Goal: Transaction & Acquisition: Purchase product/service

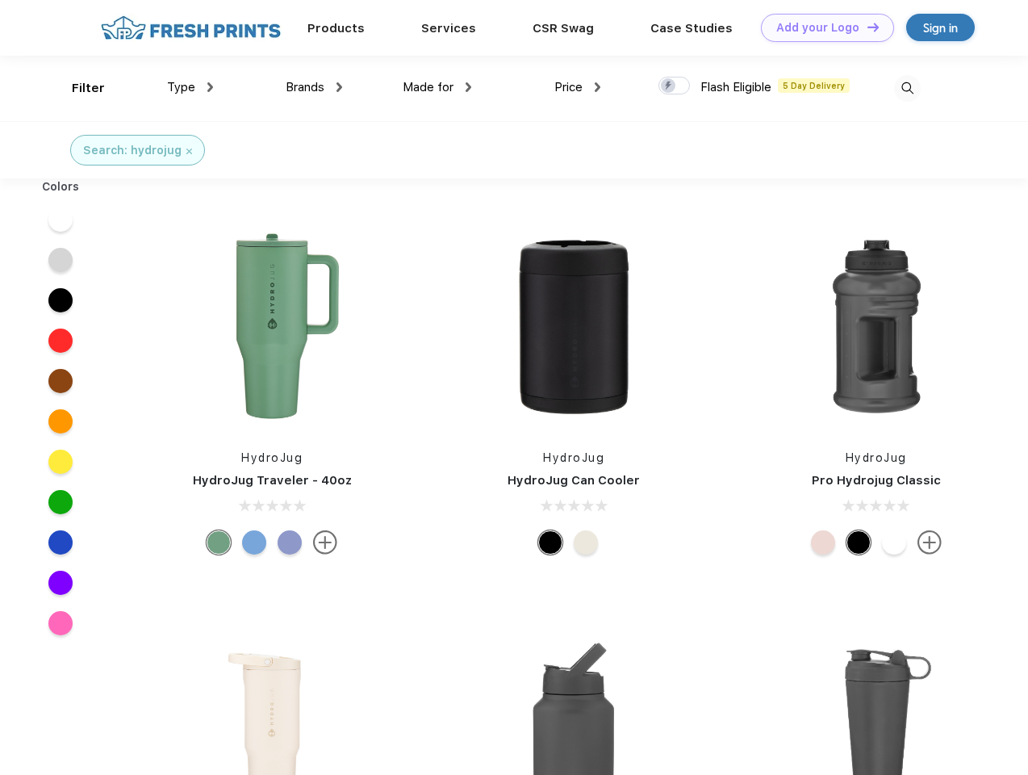
scroll to position [1, 0]
click at [822, 27] on link "Add your Logo Design Tool" at bounding box center [827, 28] width 133 height 28
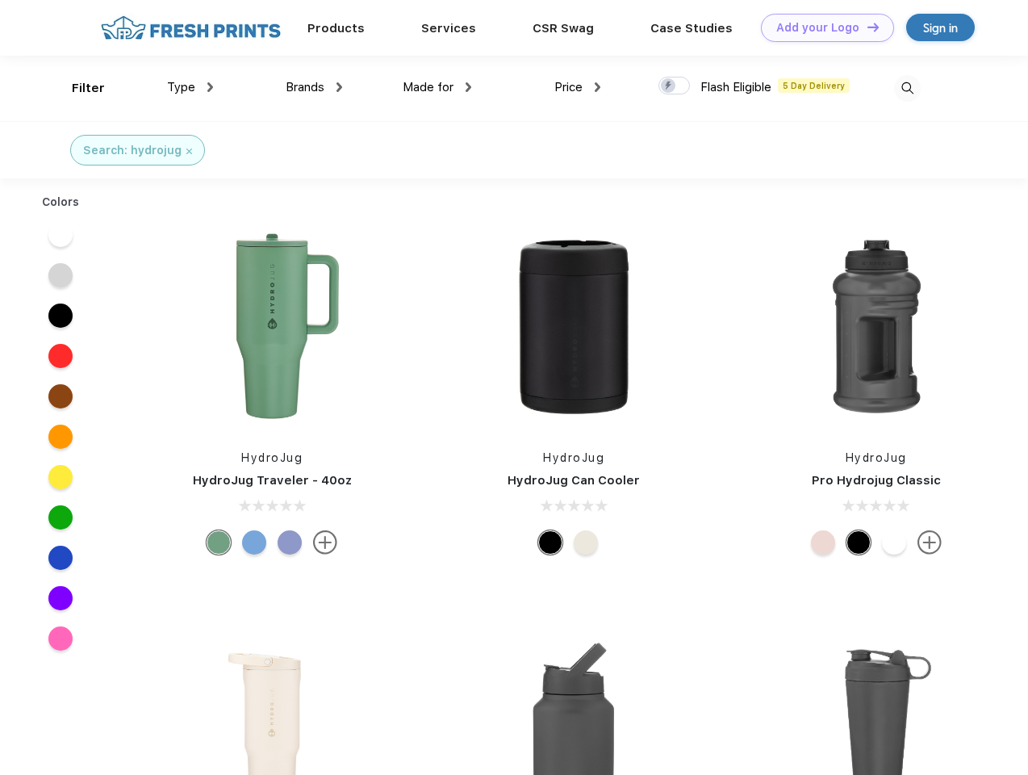
click at [0, 0] on div "Design Tool" at bounding box center [0, 0] width 0 height 0
click at [866, 27] on link "Add your Logo Design Tool" at bounding box center [827, 28] width 133 height 28
click at [77, 88] on div "Filter" at bounding box center [88, 88] width 33 height 19
click at [191, 87] on span "Type" at bounding box center [181, 87] width 28 height 15
click at [314, 87] on span "Brands" at bounding box center [305, 87] width 39 height 15
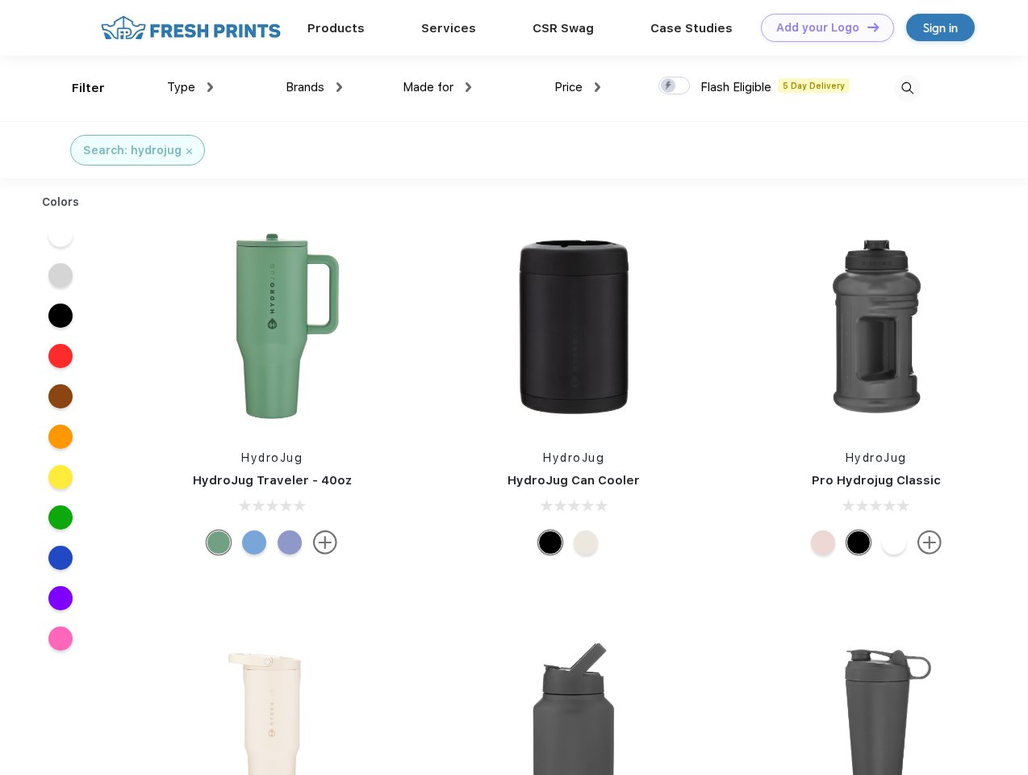
click at [438, 87] on span "Made for" at bounding box center [428, 87] width 51 height 15
click at [578, 87] on span "Price" at bounding box center [569, 87] width 28 height 15
click at [675, 86] on div at bounding box center [674, 86] width 31 height 18
click at [669, 86] on input "checkbox" at bounding box center [664, 81] width 10 height 10
click at [907, 88] on img at bounding box center [907, 88] width 27 height 27
